Goal: Task Accomplishment & Management: Manage account settings

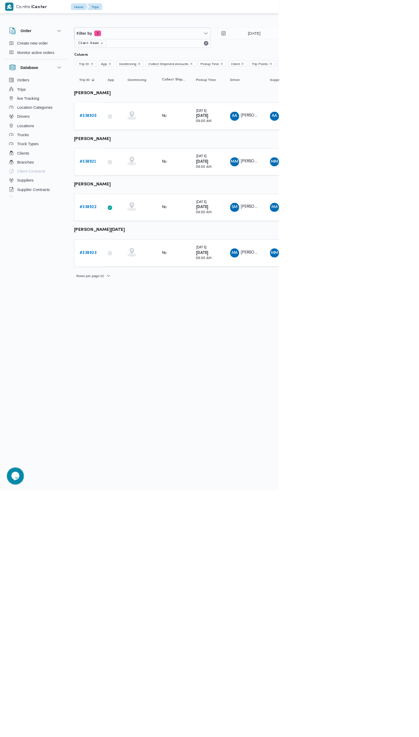
click at [134, 174] on b "# 338920" at bounding box center [133, 175] width 26 height 6
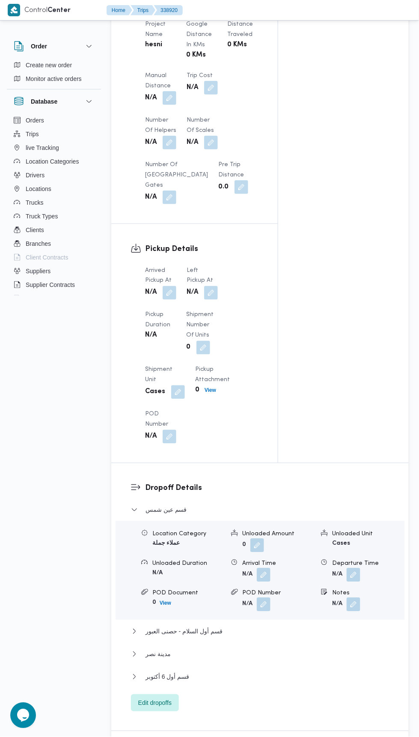
scroll to position [746, 0]
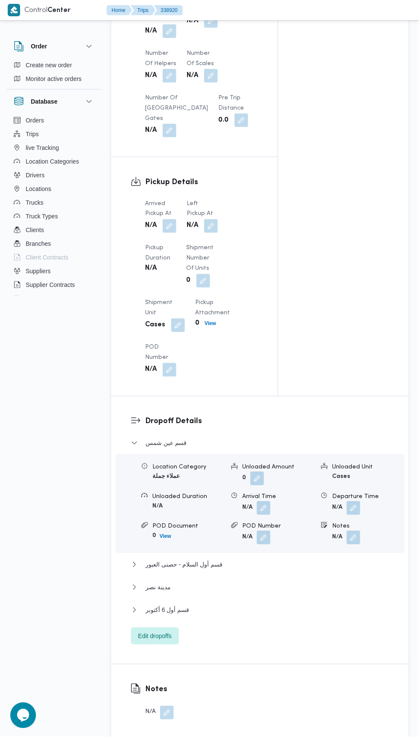
click at [164, 233] on button "button" at bounding box center [170, 226] width 14 height 14
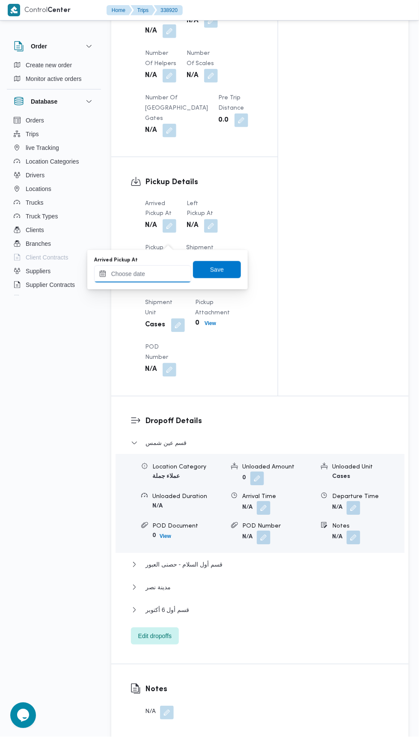
click at [168, 272] on input "Arrived Pickup At" at bounding box center [142, 274] width 97 height 17
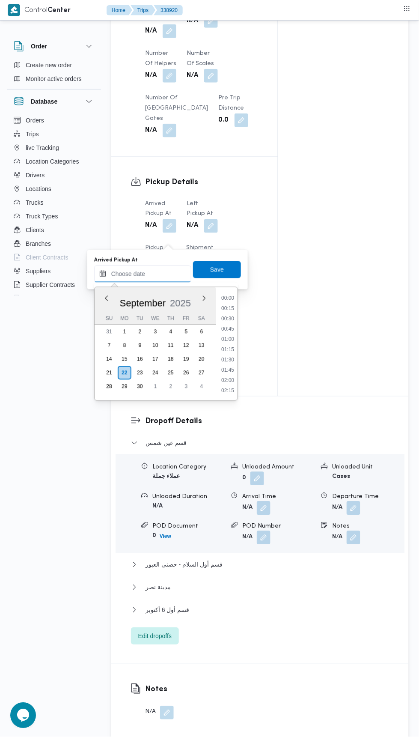
scroll to position [380, 0]
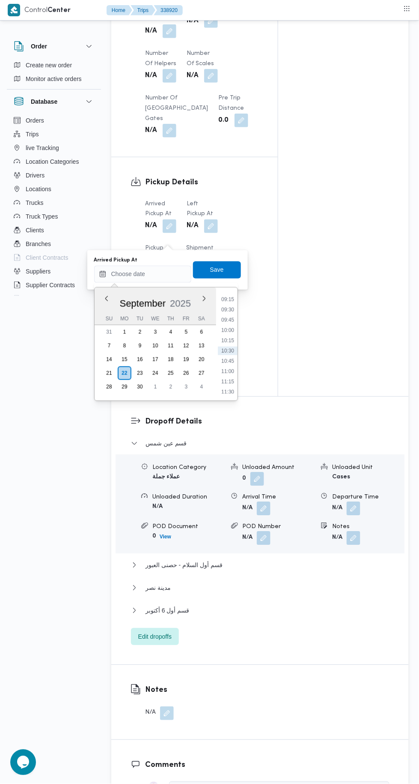
click at [223, 300] on li "09:15" at bounding box center [228, 299] width 20 height 9
type input "22/09/2025 09:15"
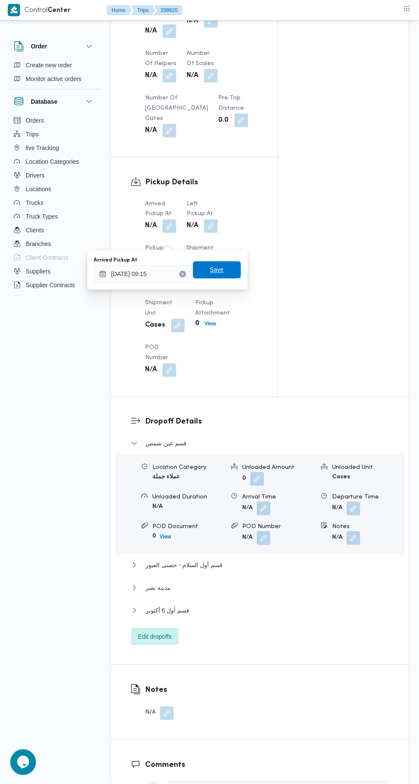
click at [227, 267] on span "Save" at bounding box center [217, 269] width 48 height 17
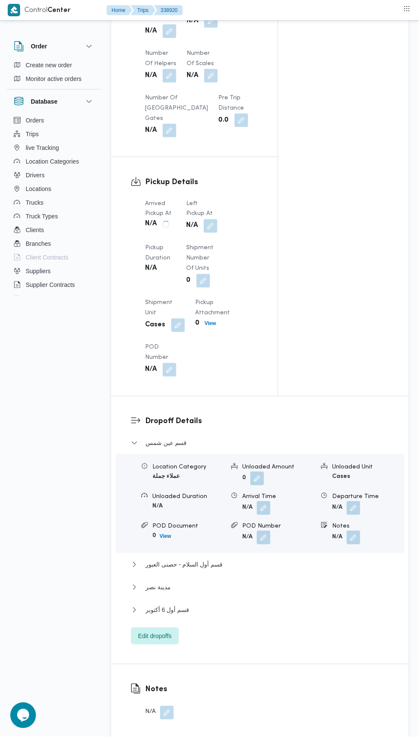
click at [213, 233] on button "button" at bounding box center [211, 226] width 14 height 14
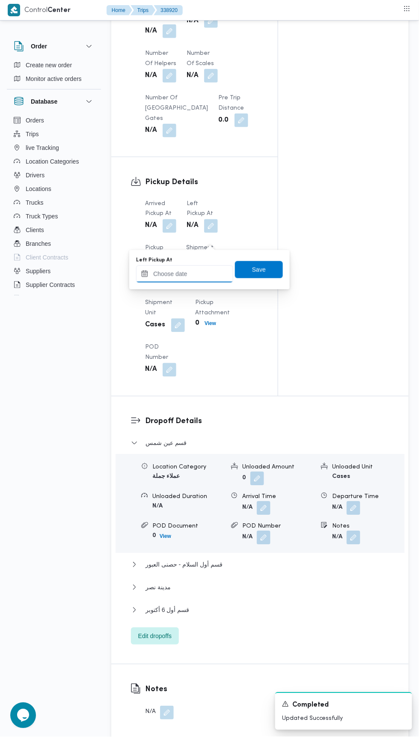
click at [199, 273] on input "Left Pickup At" at bounding box center [184, 274] width 97 height 17
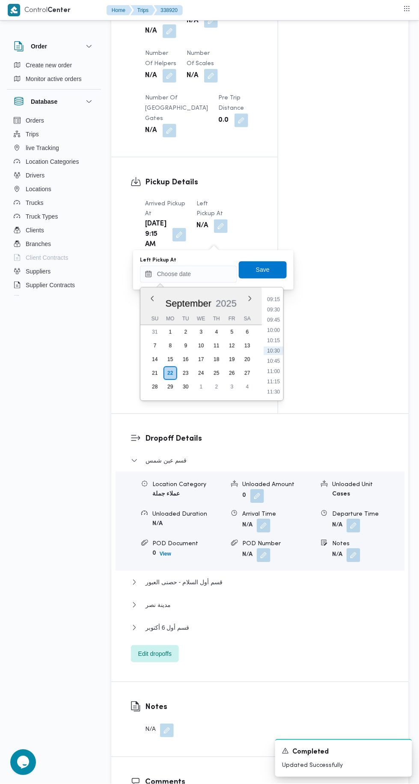
click at [277, 341] on li "10:15" at bounding box center [274, 340] width 20 height 9
type input "22/09/2025 10:15"
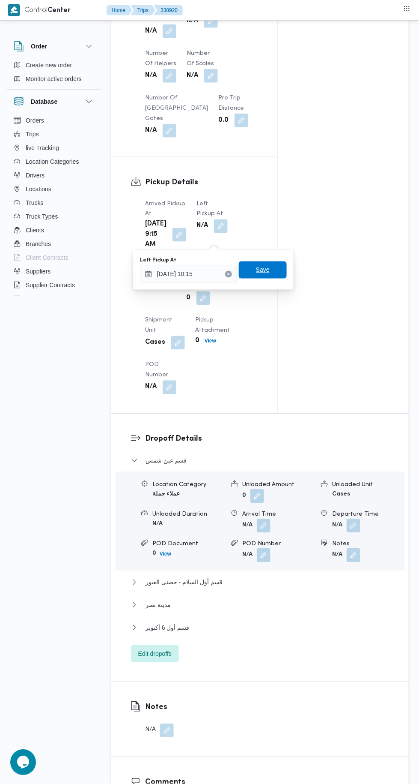
click at [273, 263] on span "Save" at bounding box center [263, 269] width 48 height 17
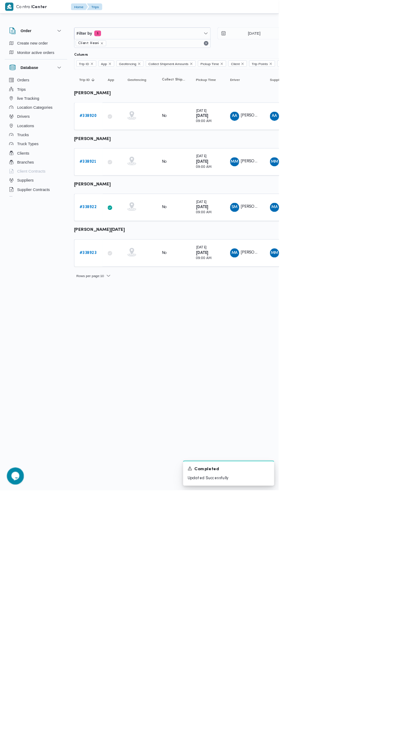
click at [137, 241] on b "# 338921" at bounding box center [132, 243] width 25 height 6
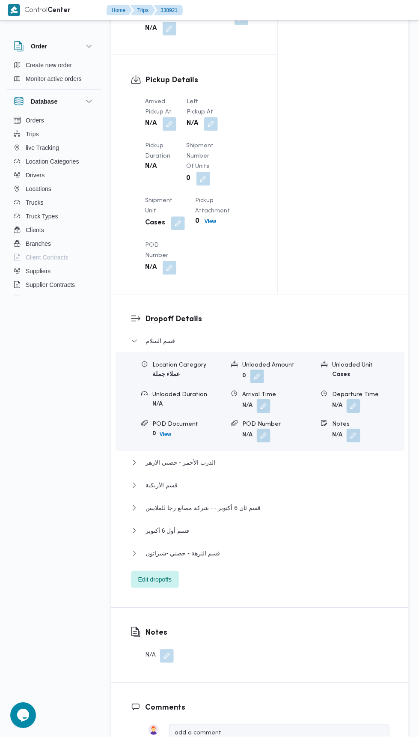
scroll to position [839, 0]
click at [165, 130] on button "button" at bounding box center [170, 123] width 14 height 14
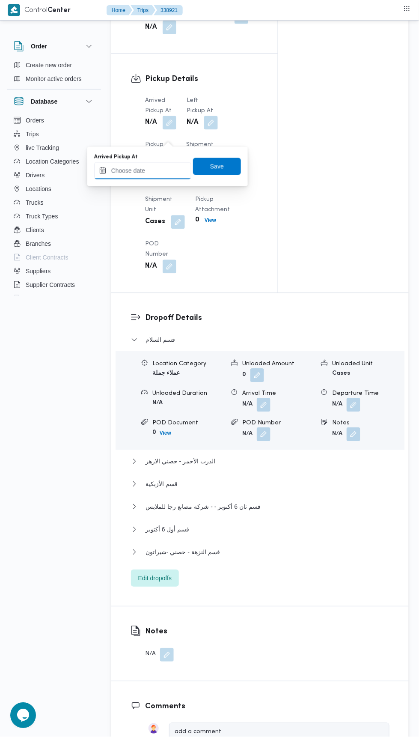
click at [162, 171] on input "Arrived Pickup At" at bounding box center [142, 170] width 97 height 17
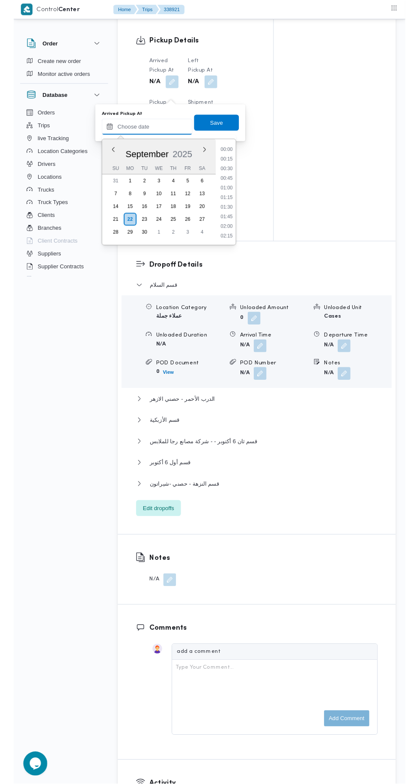
scroll to position [380, 0]
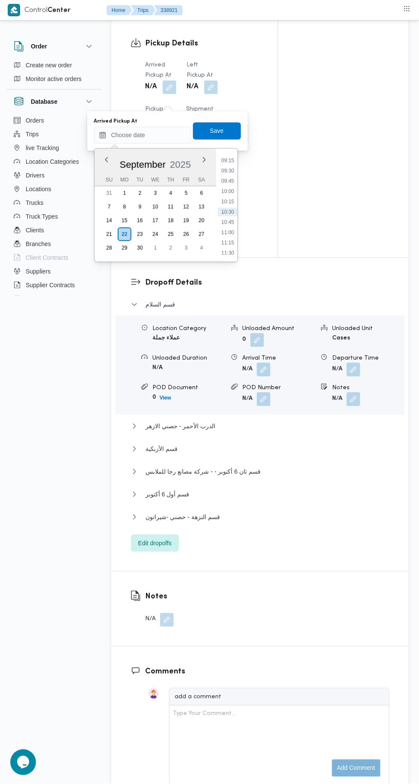
click at [228, 180] on li "09:45" at bounding box center [228, 181] width 20 height 9
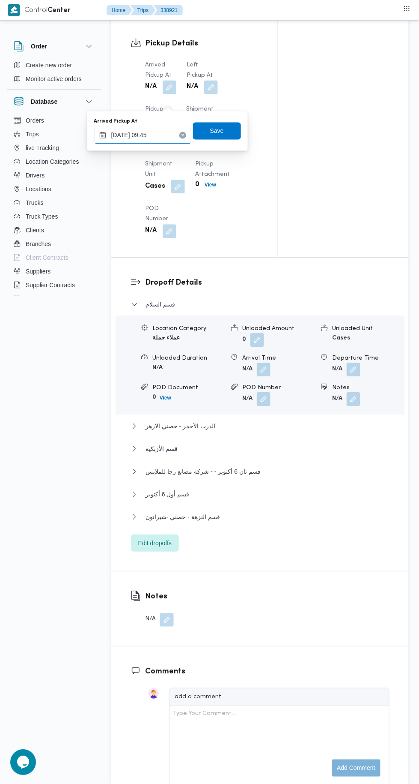
click at [166, 135] on input "22/09/2025 09:45" at bounding box center [142, 135] width 97 height 17
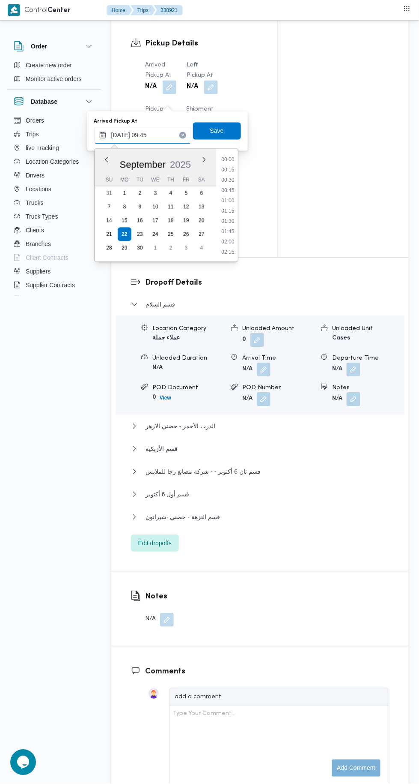
scroll to position [349, 0]
click at [228, 191] on li "09:15" at bounding box center [228, 191] width 20 height 9
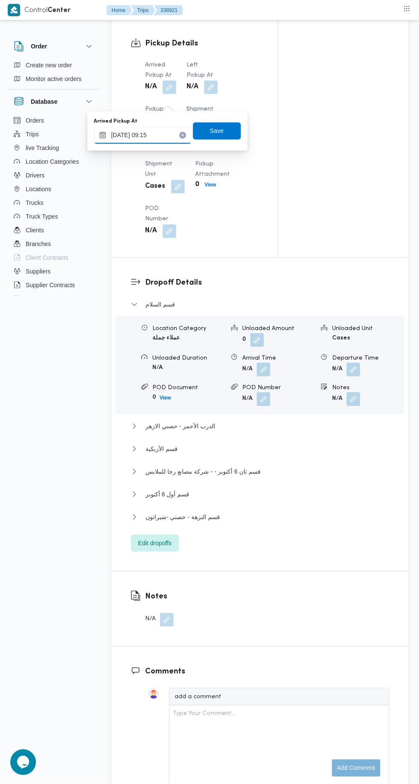
click at [168, 135] on input "22/09/2025 09:15" at bounding box center [142, 135] width 97 height 17
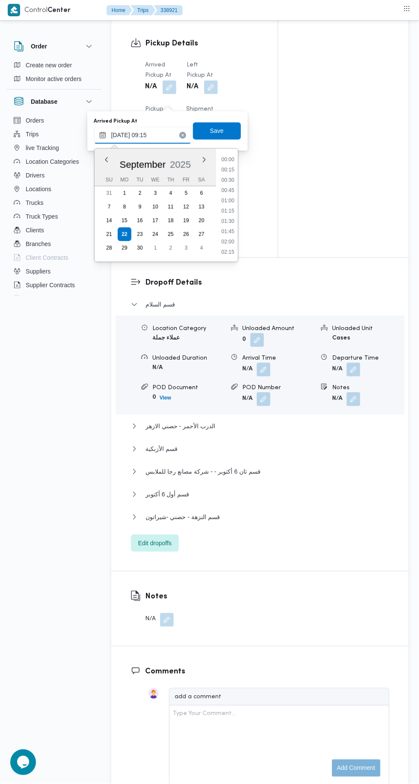
scroll to position [328, 0]
click at [231, 222] on li "09:30" at bounding box center [228, 222] width 20 height 9
type input "[DATE] 09:30"
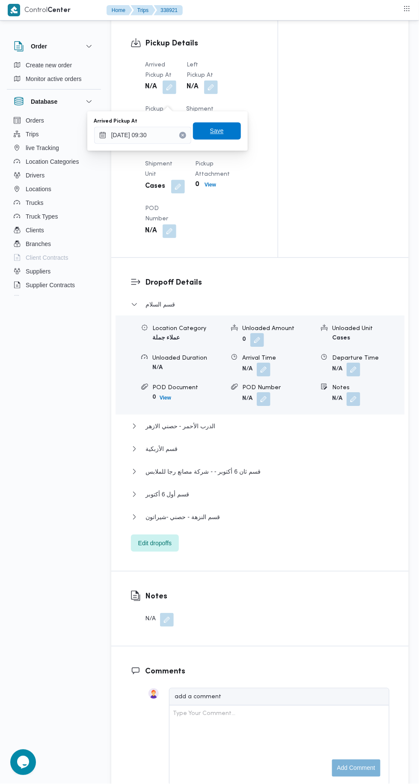
click at [226, 135] on span "Save" at bounding box center [217, 131] width 48 height 17
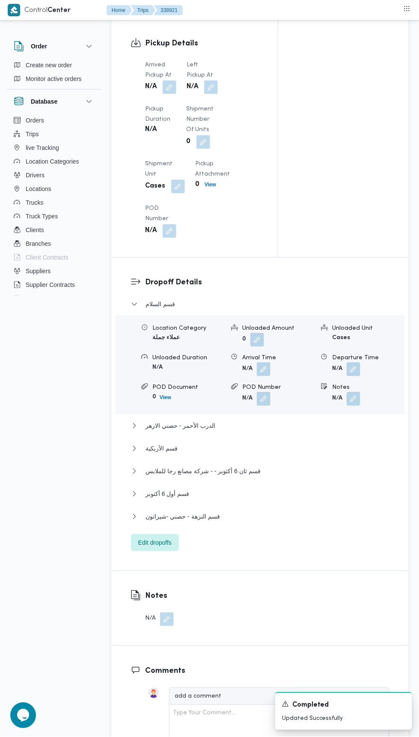
click at [210, 94] on button "button" at bounding box center [211, 88] width 14 height 14
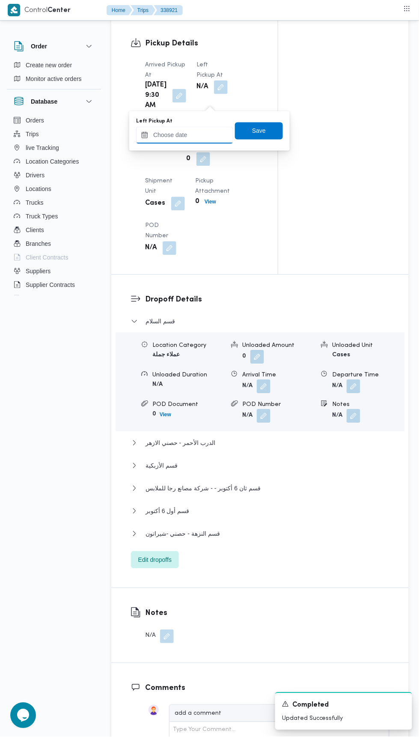
click at [220, 132] on input "Left Pickup At" at bounding box center [184, 135] width 97 height 17
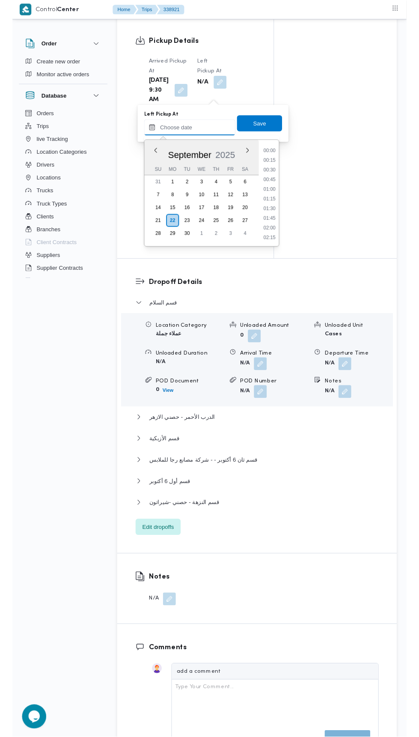
scroll to position [380, 0]
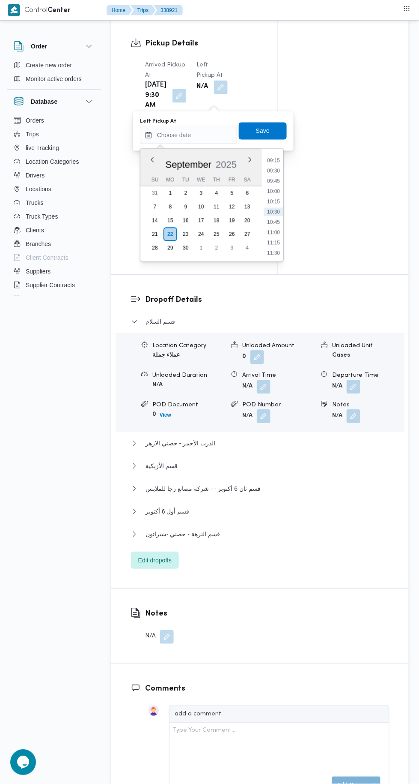
click at [277, 202] on li "10:15" at bounding box center [274, 202] width 20 height 9
type input "22/09/2025 10:15"
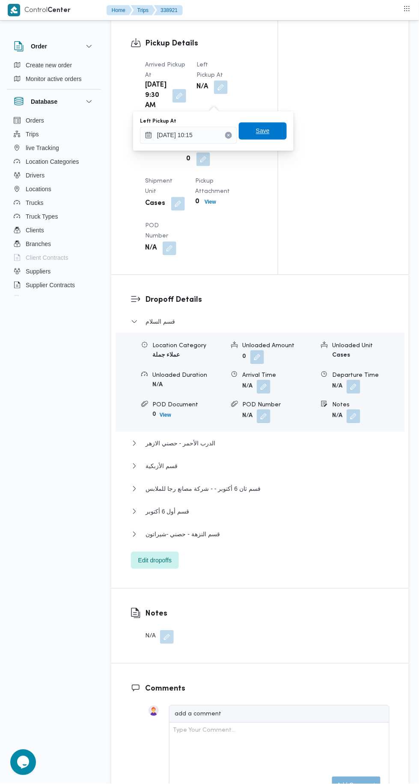
click at [284, 127] on span "Save" at bounding box center [263, 131] width 48 height 17
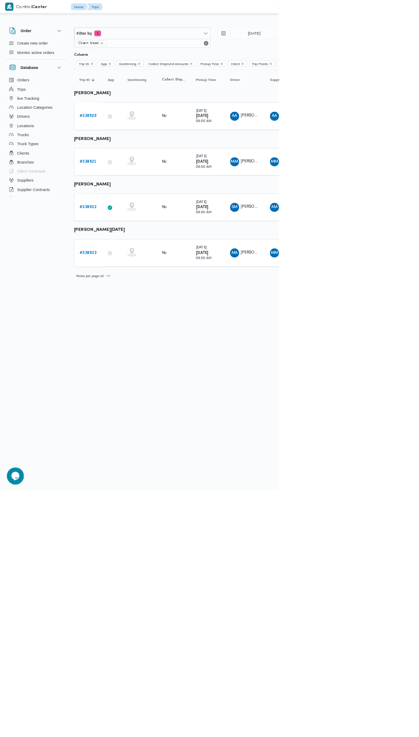
click at [141, 378] on b "# 338923" at bounding box center [132, 380] width 25 height 6
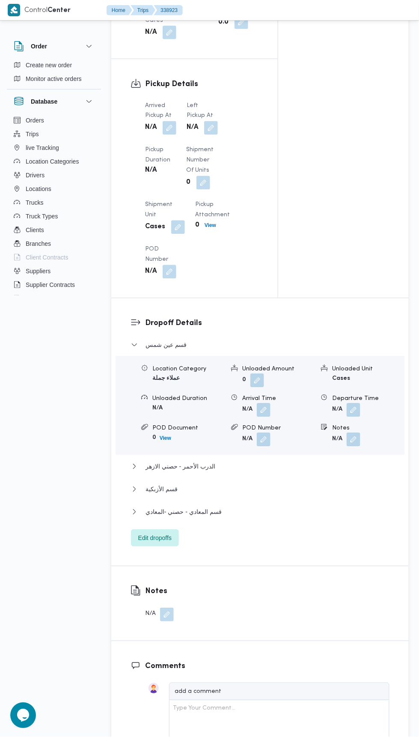
scroll to position [850, 0]
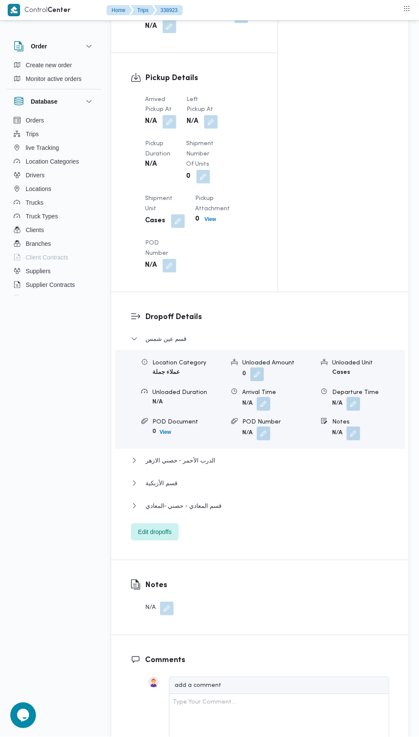
click at [171, 129] on button "button" at bounding box center [170, 122] width 14 height 14
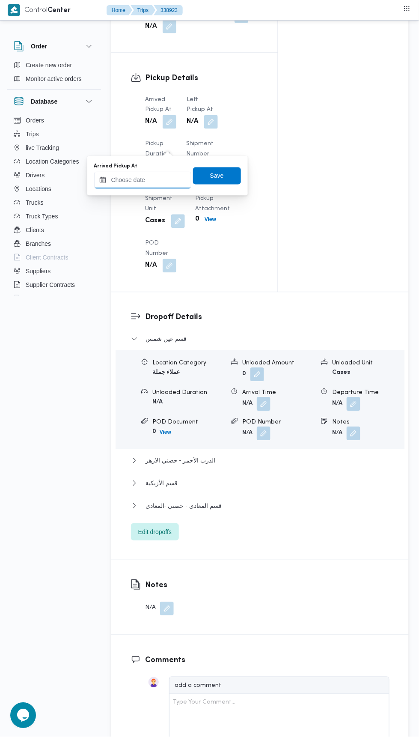
click at [162, 177] on input "Arrived Pickup At" at bounding box center [142, 180] width 97 height 17
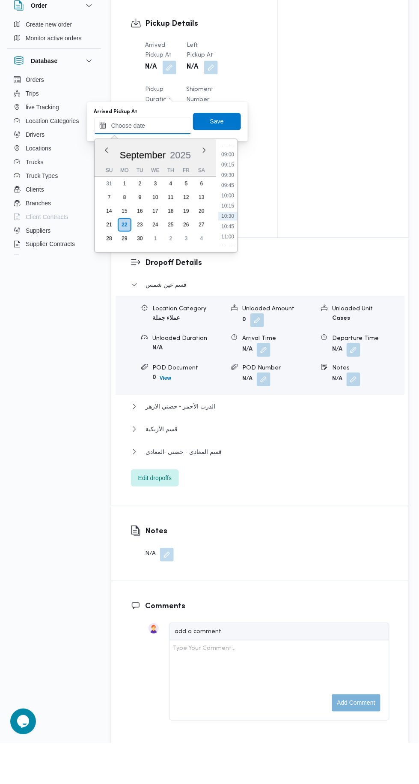
scroll to position [358, 0]
click at [227, 202] on li "09:00" at bounding box center [228, 203] width 20 height 9
type input "22/09/2025 09:00"
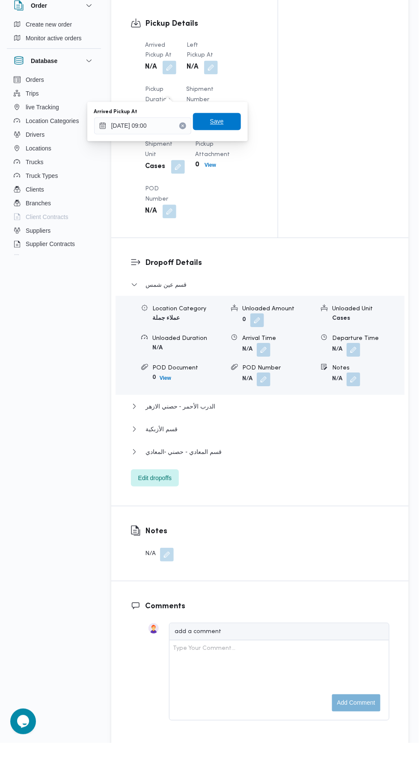
click at [232, 170] on span "Save" at bounding box center [217, 162] width 48 height 17
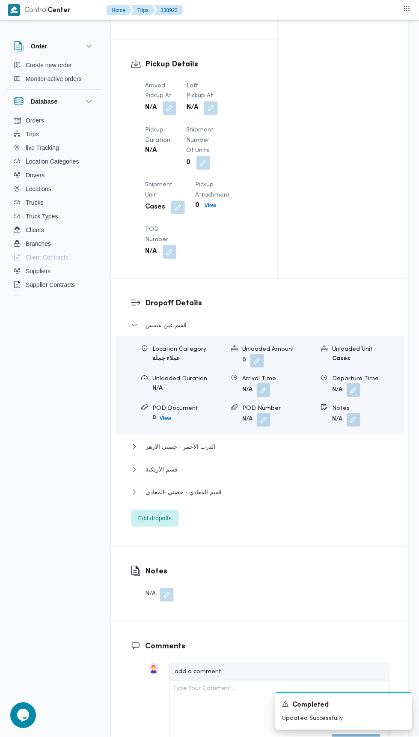
click at [216, 115] on button "button" at bounding box center [211, 109] width 14 height 14
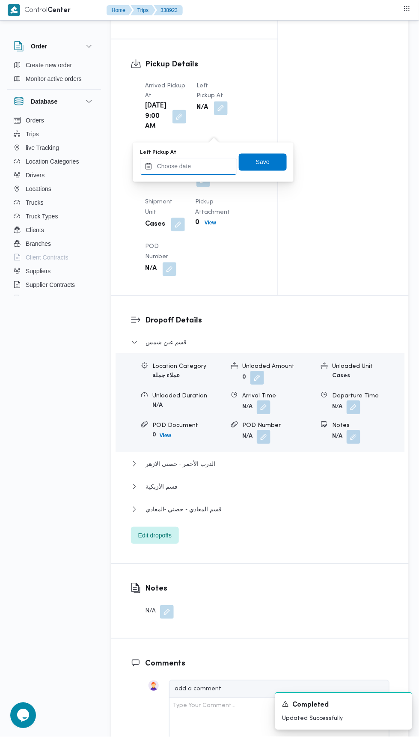
click at [201, 163] on input "Left Pickup At" at bounding box center [188, 166] width 97 height 17
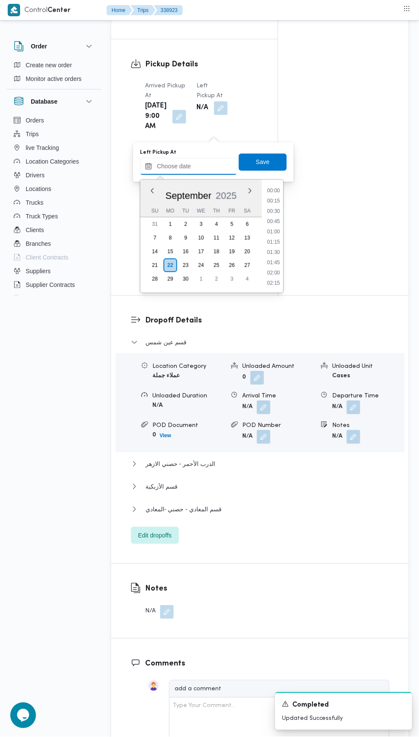
scroll to position [380, 0]
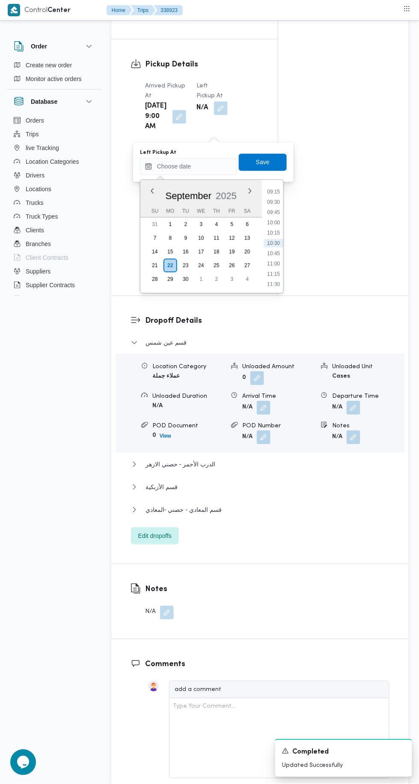
click at [278, 244] on li "10:30" at bounding box center [274, 243] width 20 height 9
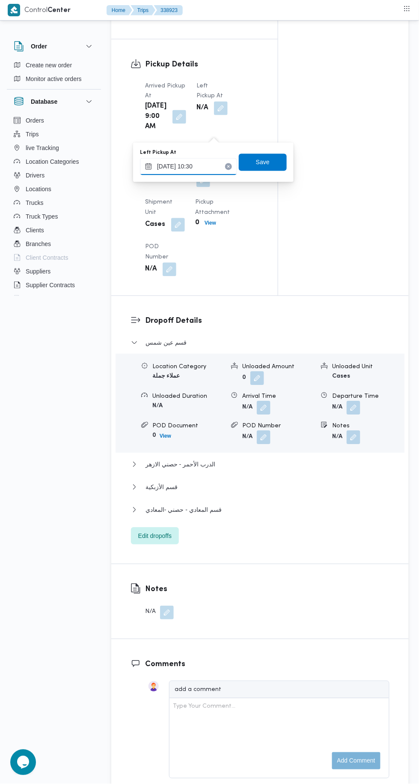
type input "[DATE] 10:30"
click at [274, 169] on span "Save" at bounding box center [263, 162] width 48 height 17
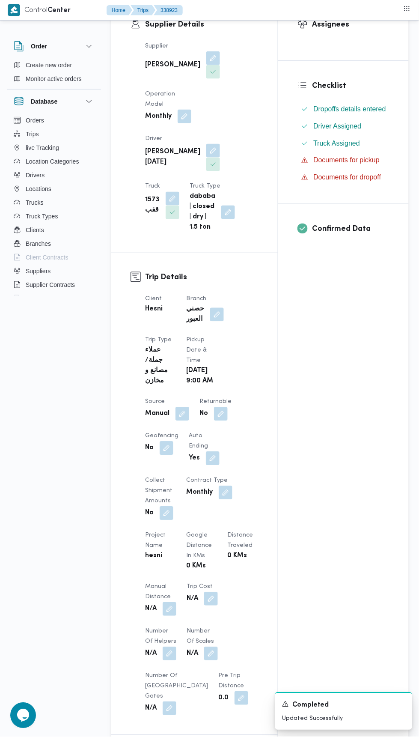
scroll to position [0, 0]
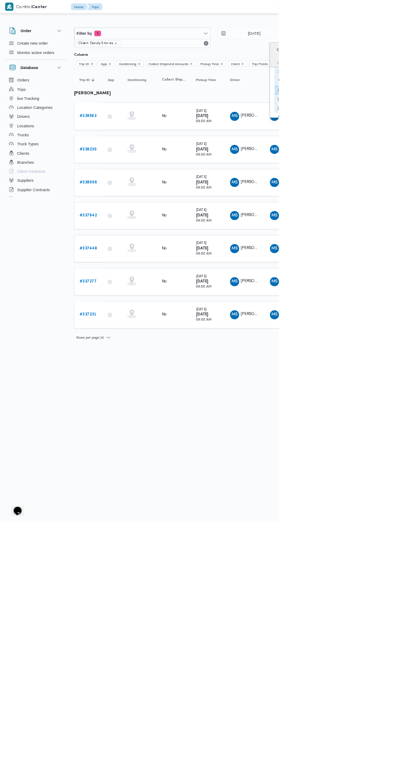
click at [419, 149] on div "21" at bounding box center [421, 149] width 14 height 14
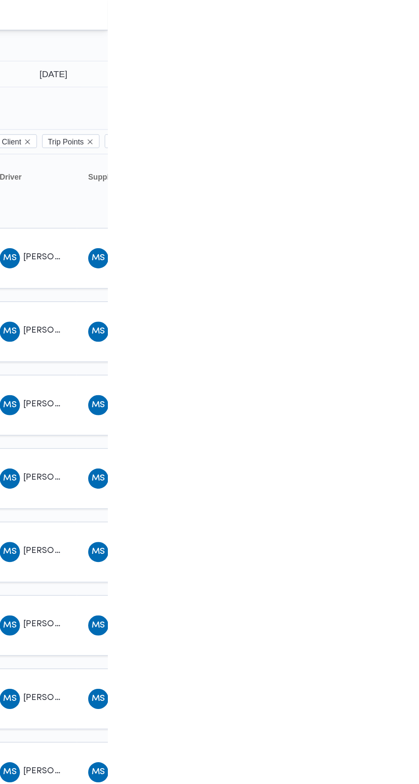
type input "[DATE]"
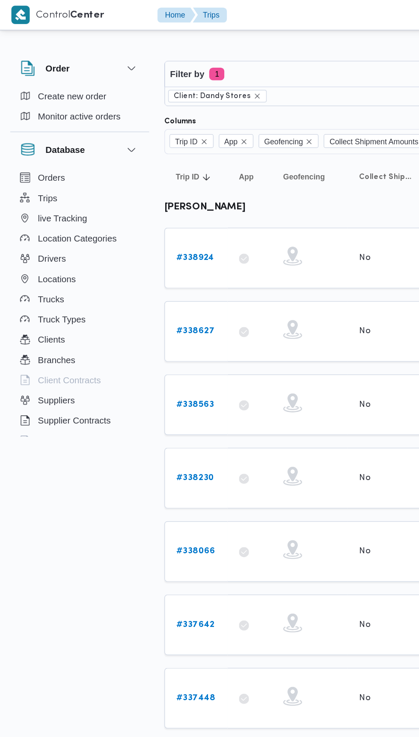
click at [141, 172] on b "# 338924" at bounding box center [133, 175] width 26 height 6
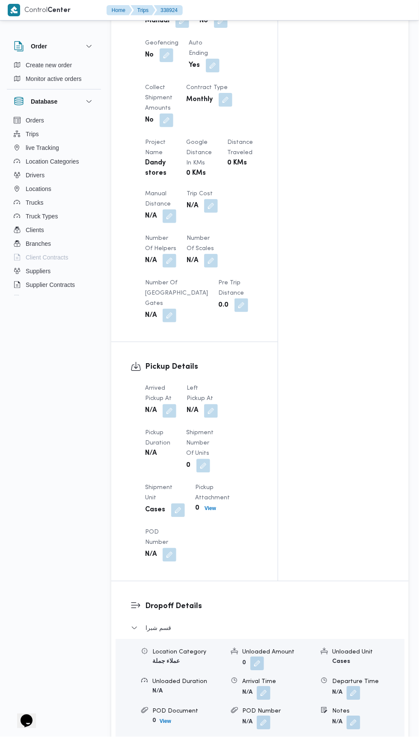
scroll to position [632, 0]
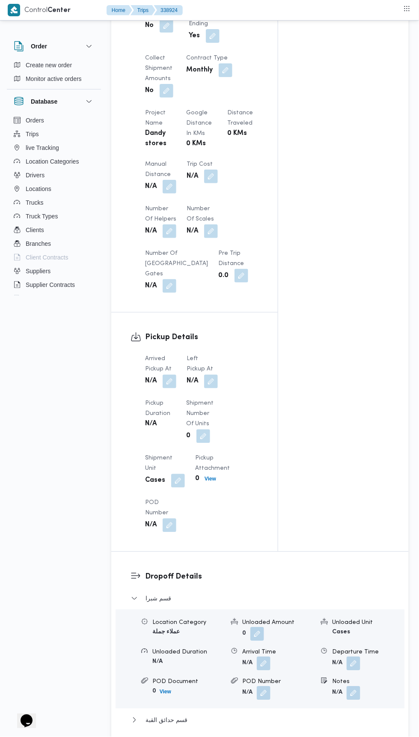
click at [170, 375] on button "button" at bounding box center [170, 382] width 14 height 14
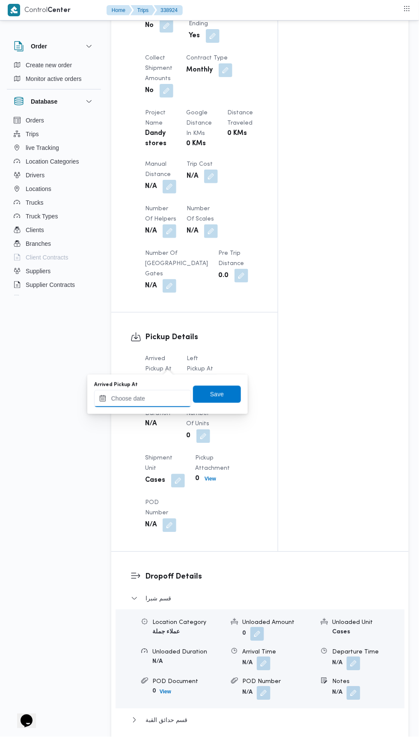
click at [163, 398] on input "Arrived Pickup At" at bounding box center [142, 398] width 97 height 17
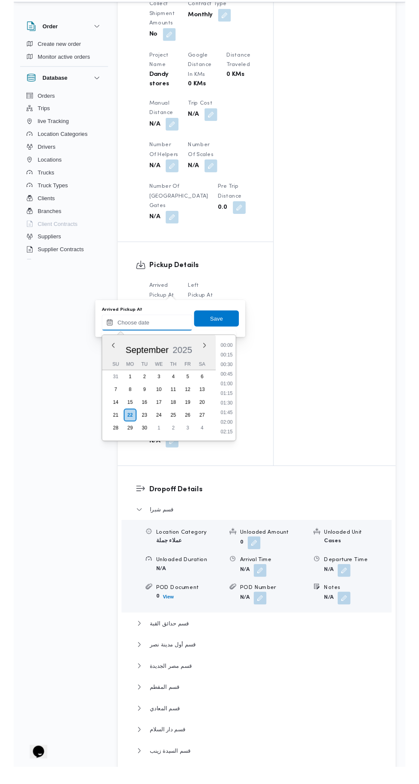
scroll to position [380, 0]
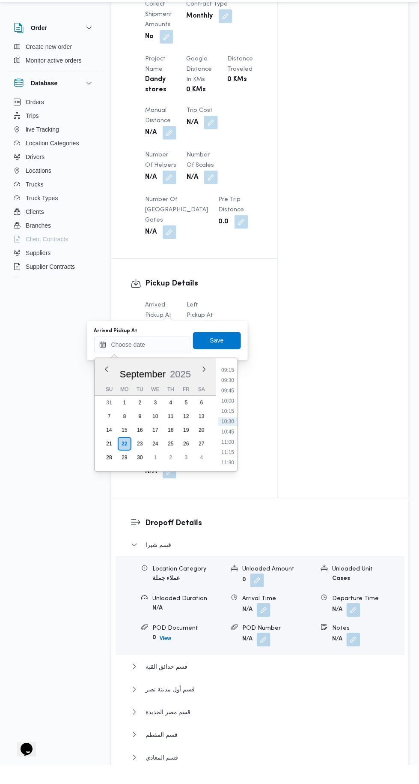
click at [227, 400] on li "09:30" at bounding box center [228, 399] width 20 height 9
type input "[DATE] 09:30"
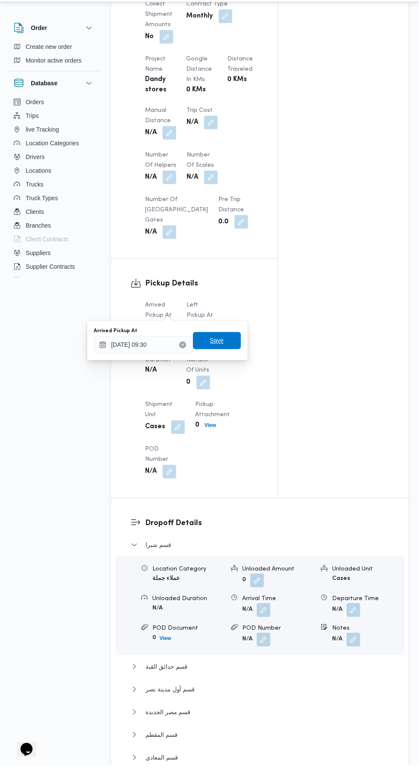
click at [228, 363] on span "Save" at bounding box center [217, 358] width 48 height 17
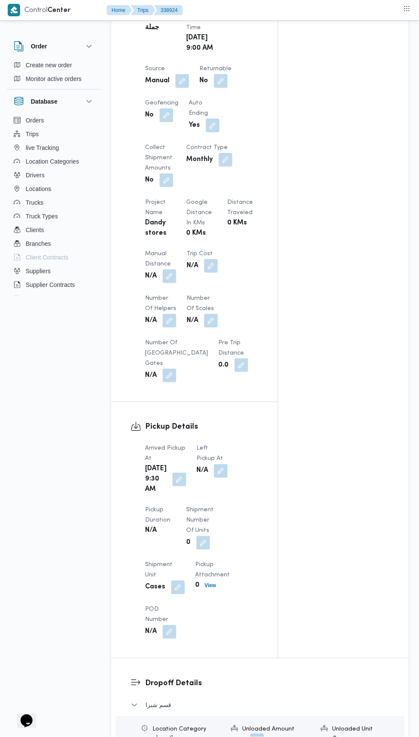
scroll to position [691, 0]
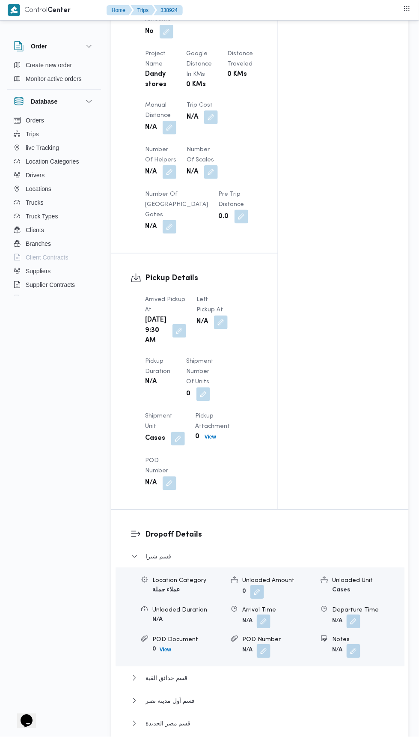
click at [217, 316] on button "button" at bounding box center [221, 323] width 14 height 14
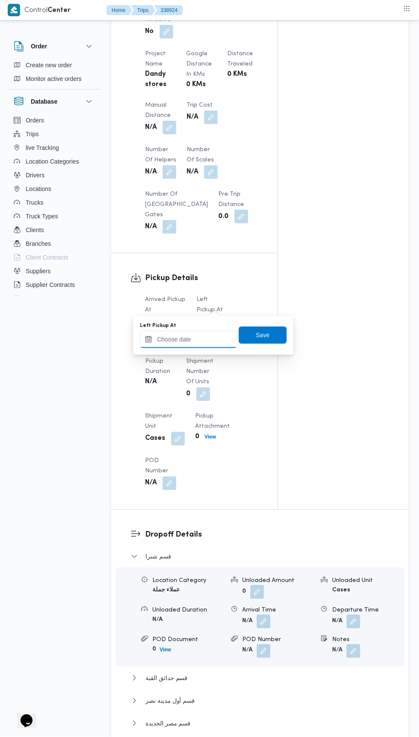
click at [199, 339] on input "Left Pickup At" at bounding box center [188, 339] width 97 height 17
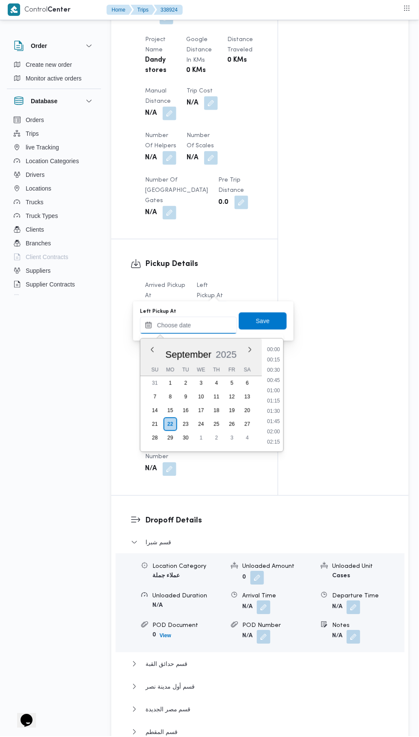
scroll to position [380, 0]
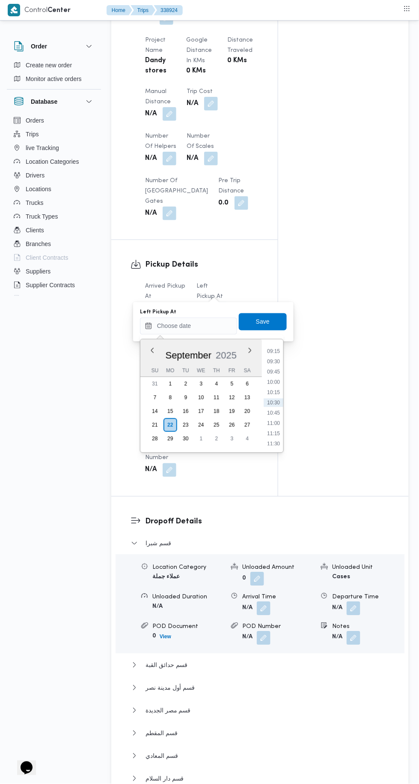
click at [276, 400] on li "10:30" at bounding box center [274, 402] width 20 height 9
type input "[DATE] 10:30"
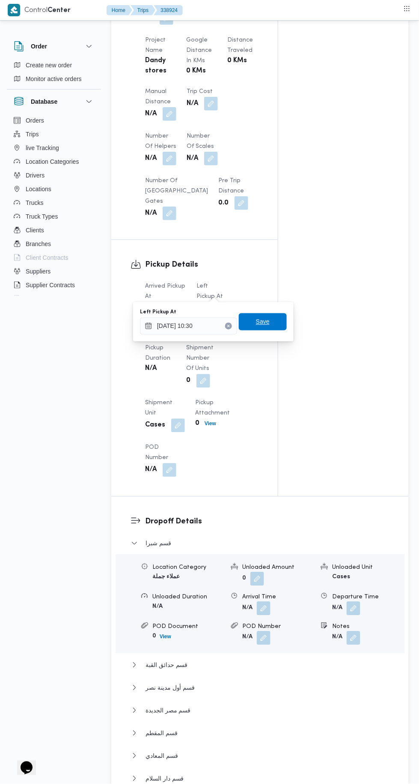
click at [274, 318] on span "Save" at bounding box center [263, 321] width 48 height 17
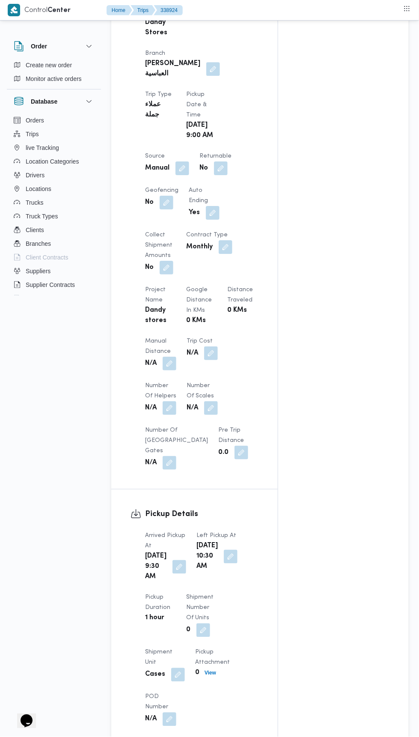
scroll to position [0, 0]
